Goal: Task Accomplishment & Management: Use online tool/utility

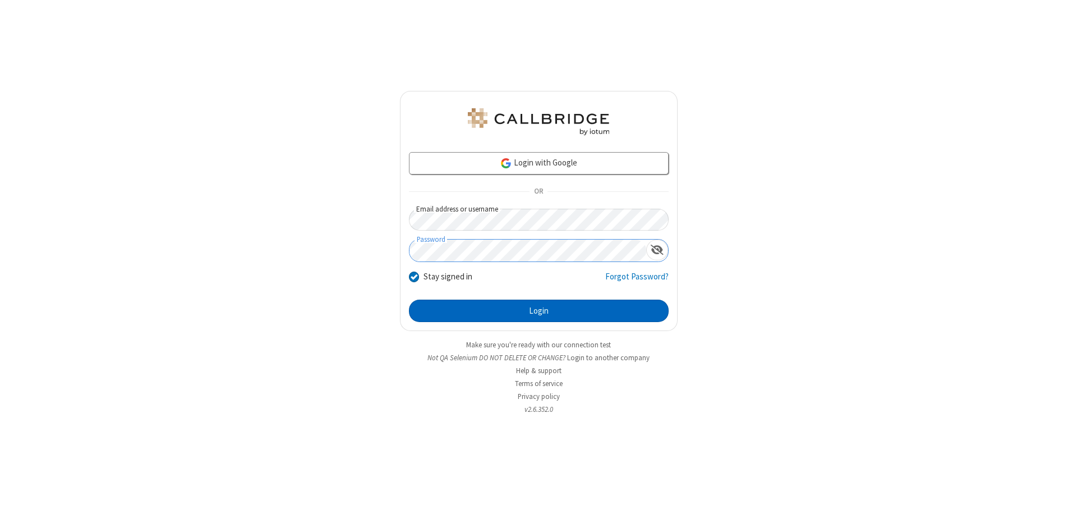
click at [538, 311] on button "Login" at bounding box center [539, 310] width 260 height 22
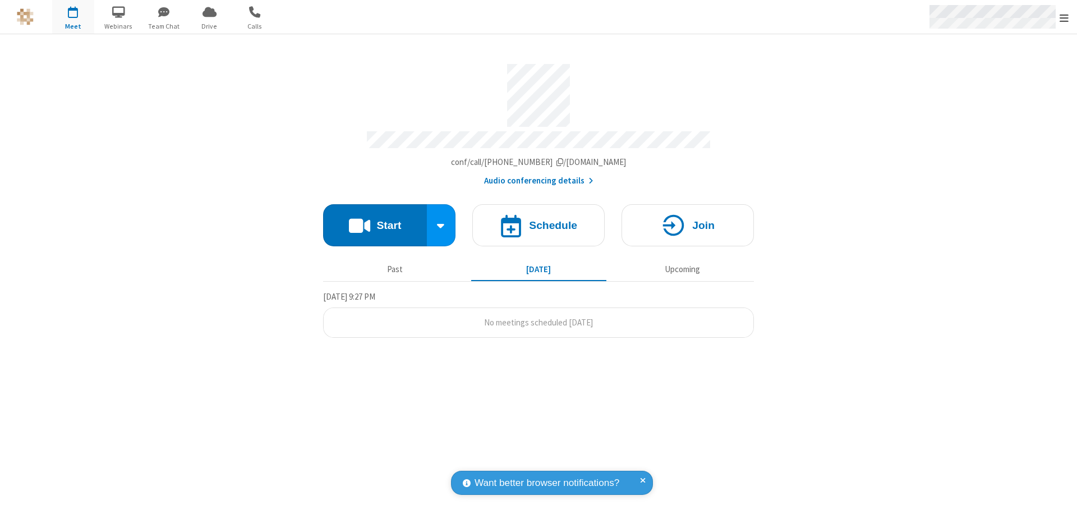
click at [1064, 17] on span "Open menu" at bounding box center [1063, 17] width 9 height 11
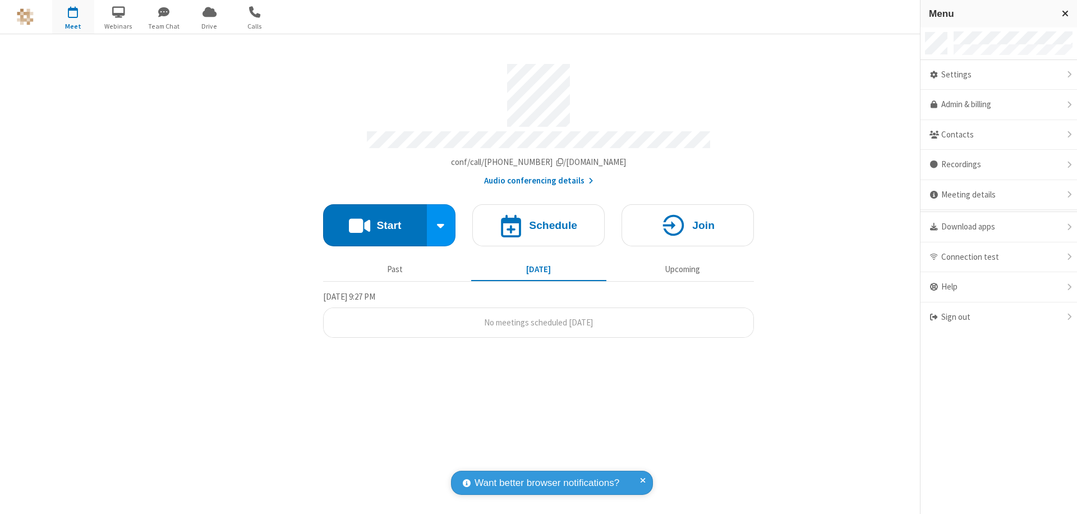
click at [73, 17] on span "button" at bounding box center [73, 11] width 42 height 19
click at [538, 220] on h4 "Schedule" at bounding box center [553, 225] width 48 height 11
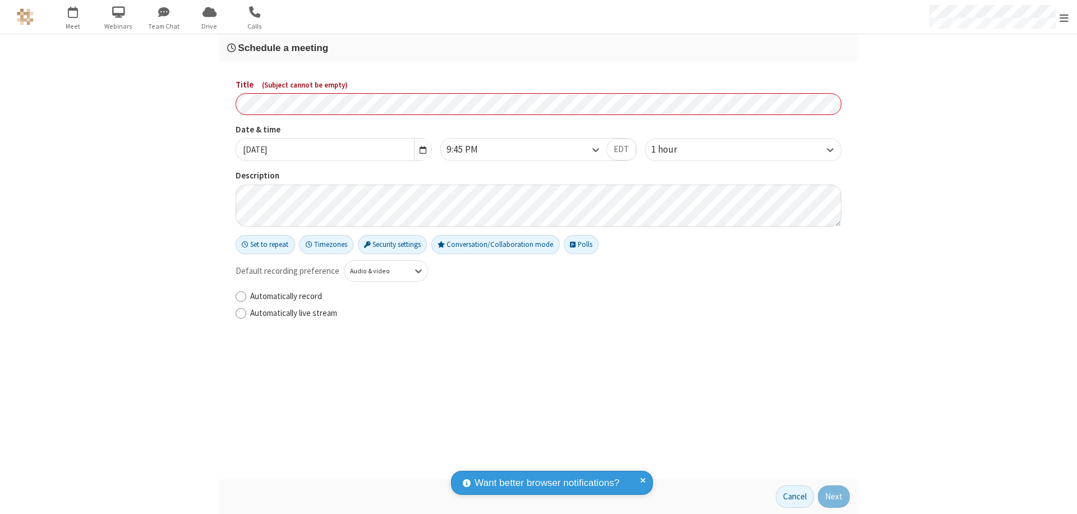
click at [538, 48] on h3 "Schedule a meeting" at bounding box center [538, 48] width 623 height 11
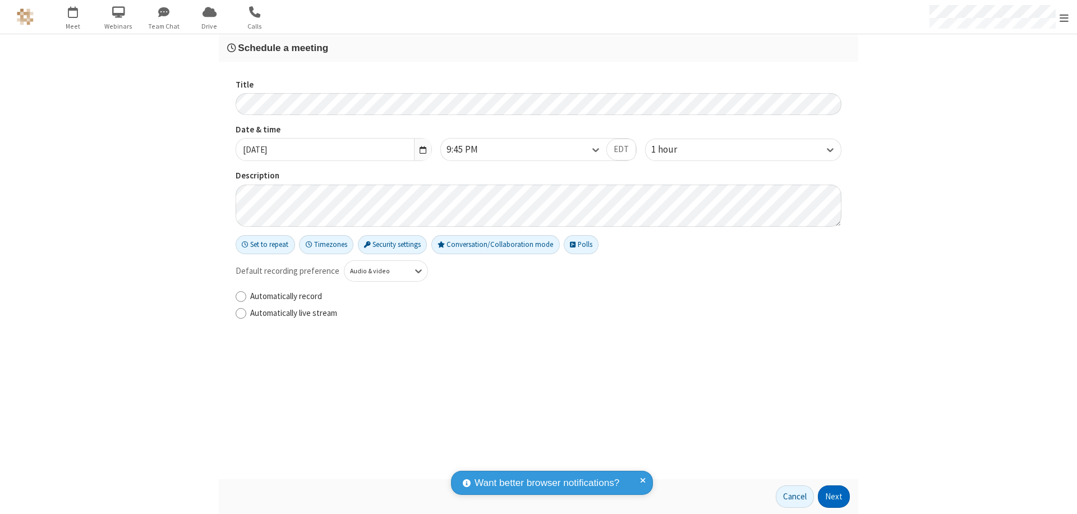
click at [834, 496] on button "Next" at bounding box center [834, 496] width 32 height 22
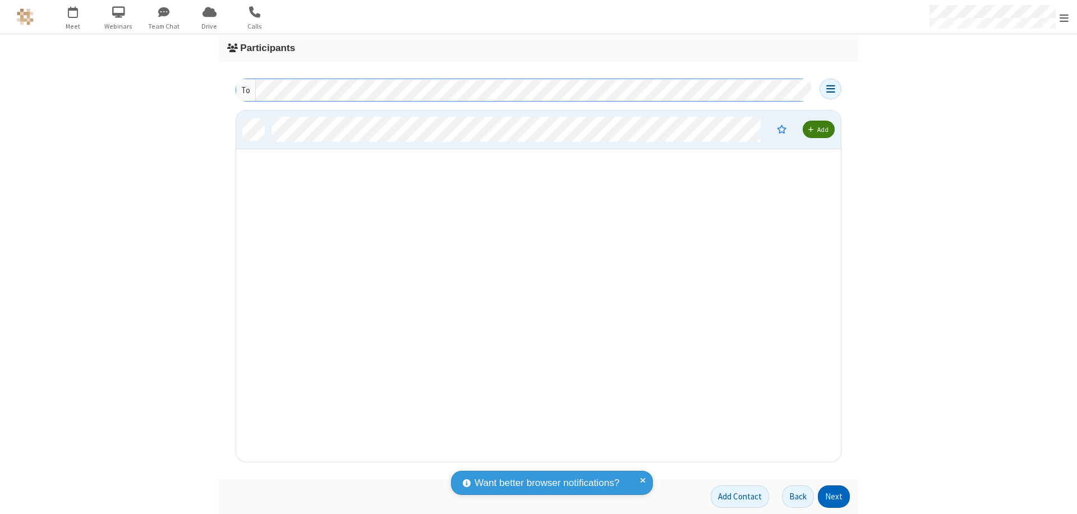
click at [834, 496] on button "Next" at bounding box center [834, 496] width 32 height 22
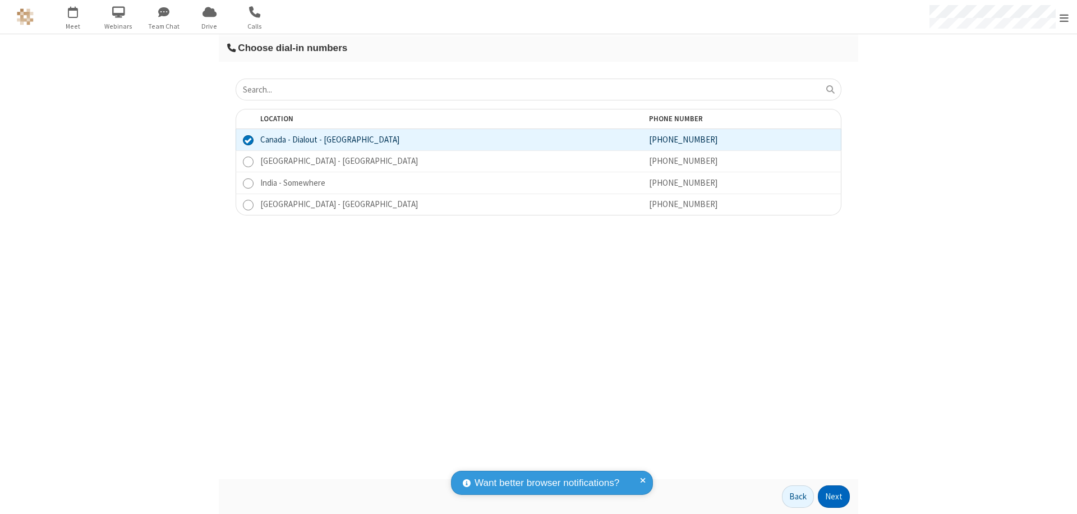
click at [834, 496] on button "Next" at bounding box center [834, 496] width 32 height 22
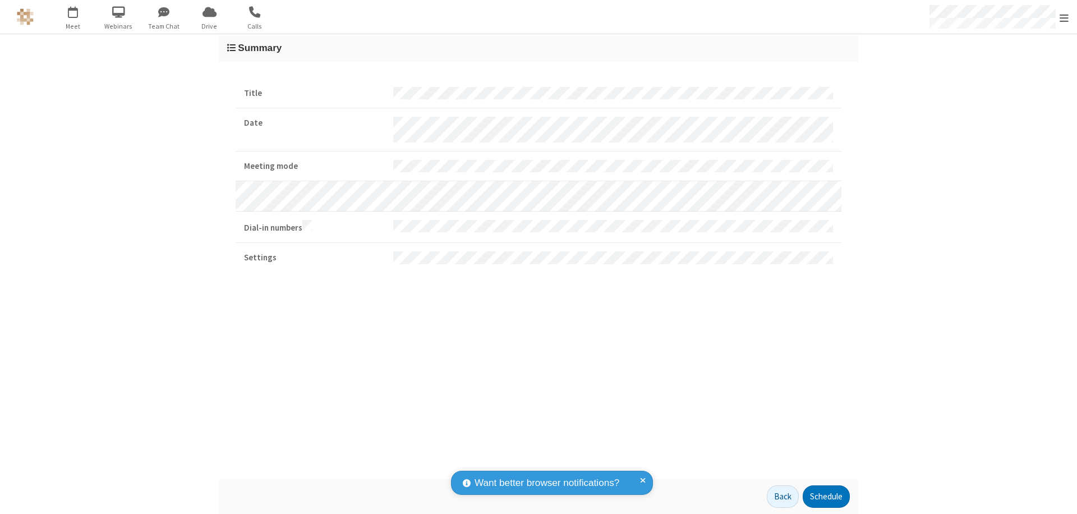
click at [826, 496] on button "Schedule" at bounding box center [826, 496] width 47 height 22
